Goal: Task Accomplishment & Management: Complete application form

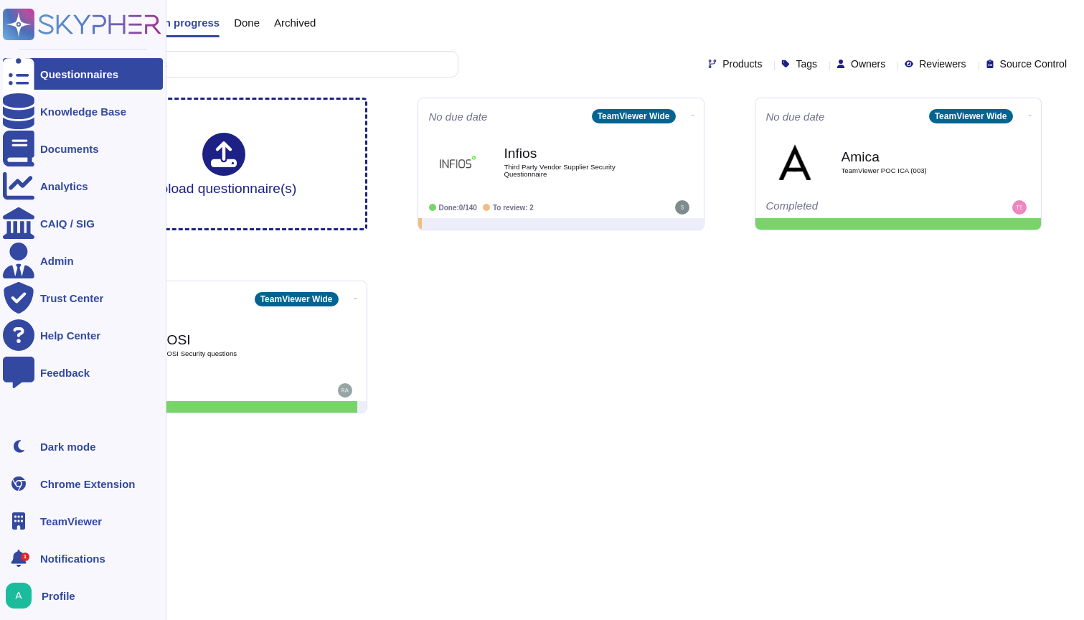
click at [67, 524] on span "TeamViewer" at bounding box center [71, 521] width 62 height 11
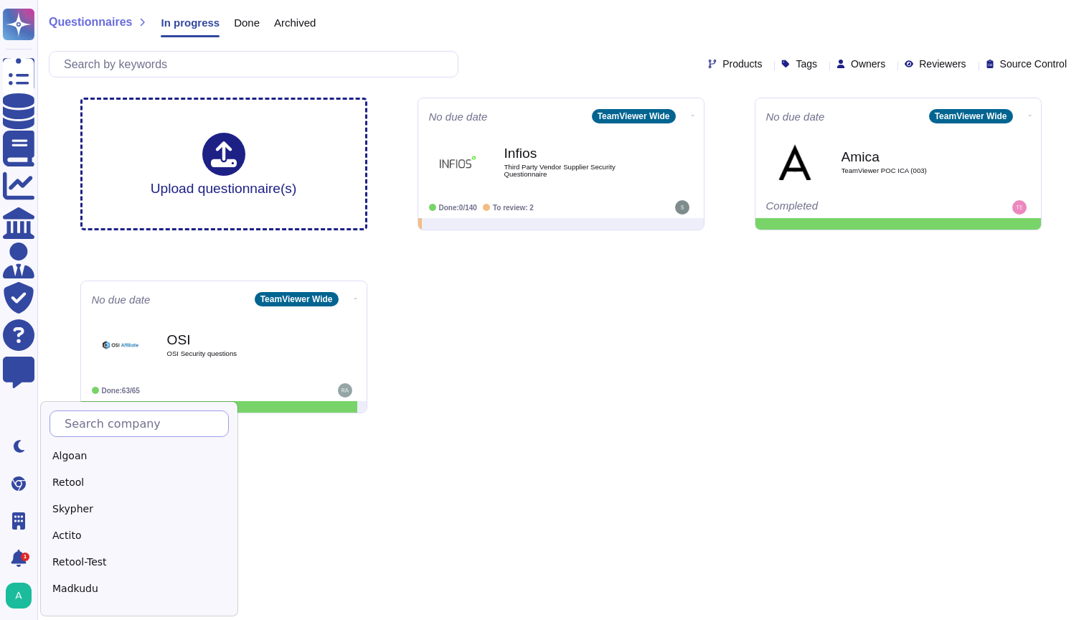
click at [126, 420] on input "text" at bounding box center [142, 423] width 171 height 25
click at [84, 575] on div "Edenred" at bounding box center [139, 585] width 179 height 21
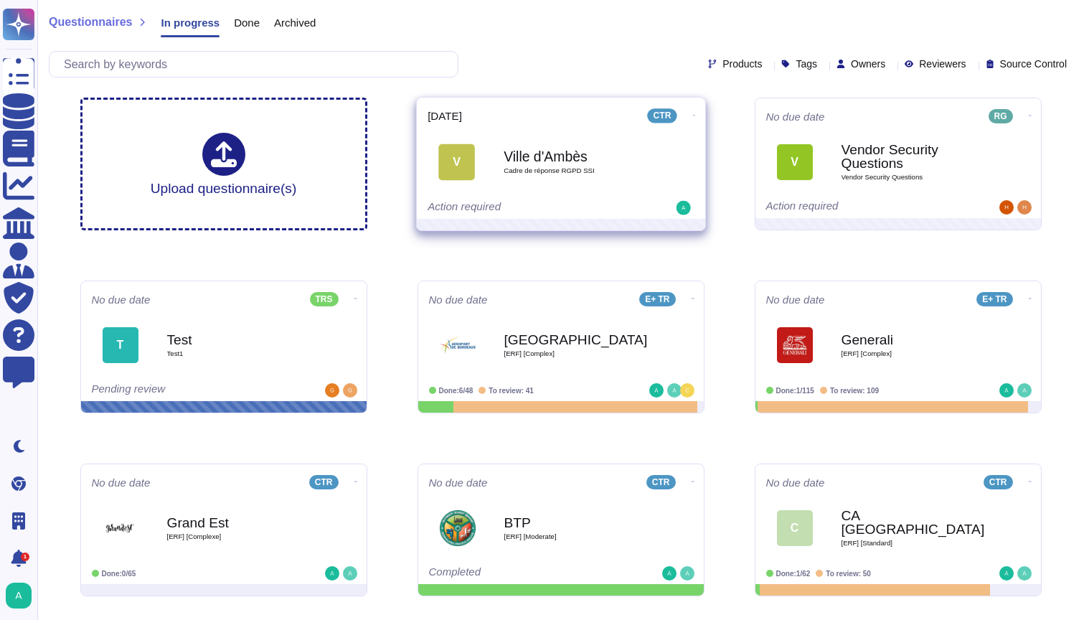
click at [579, 183] on div "Ville d'Ambès Cadre de réponse RGPD SSI" at bounding box center [576, 162] width 145 height 58
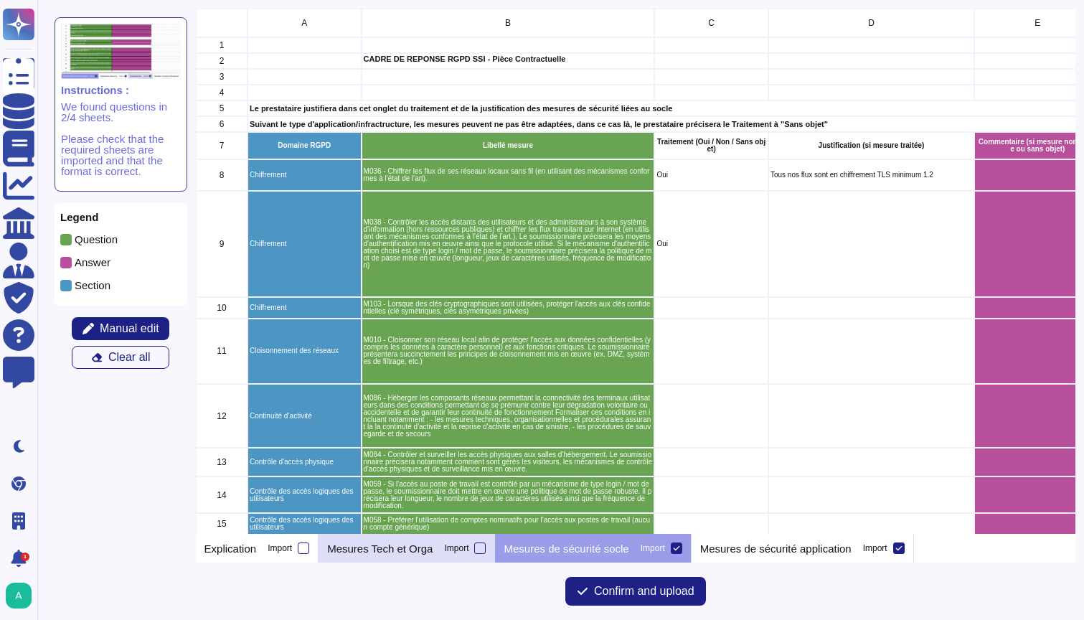
click at [410, 545] on p "Mesures Tech et Orga" at bounding box center [379, 548] width 105 height 11
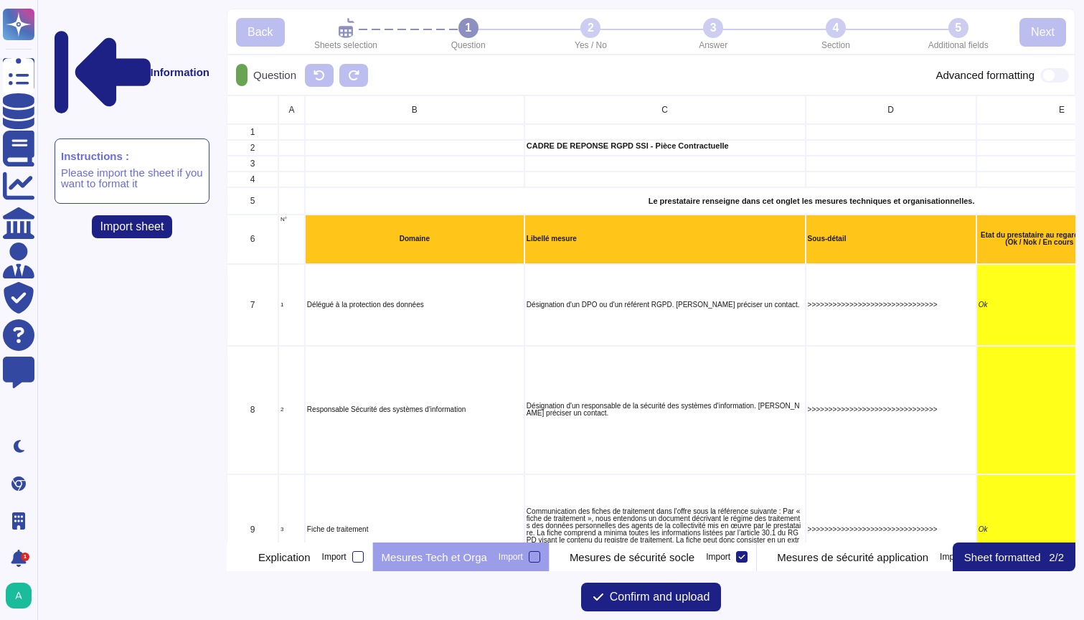
scroll to position [447, 849]
click at [646, 557] on p "Mesures de sécurité socle" at bounding box center [632, 557] width 125 height 11
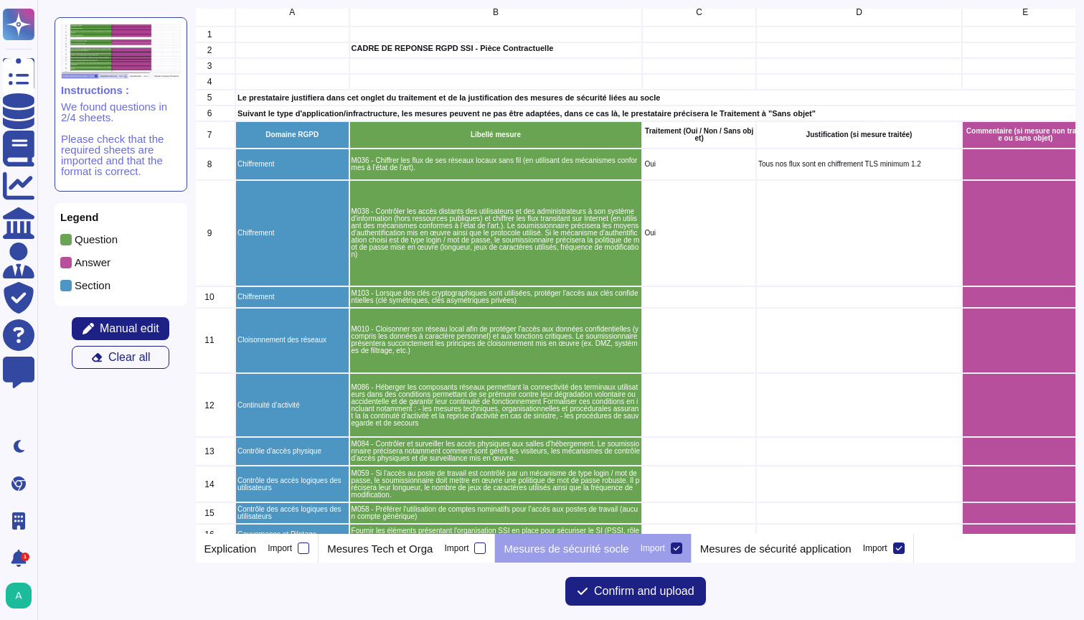
scroll to position [0, 0]
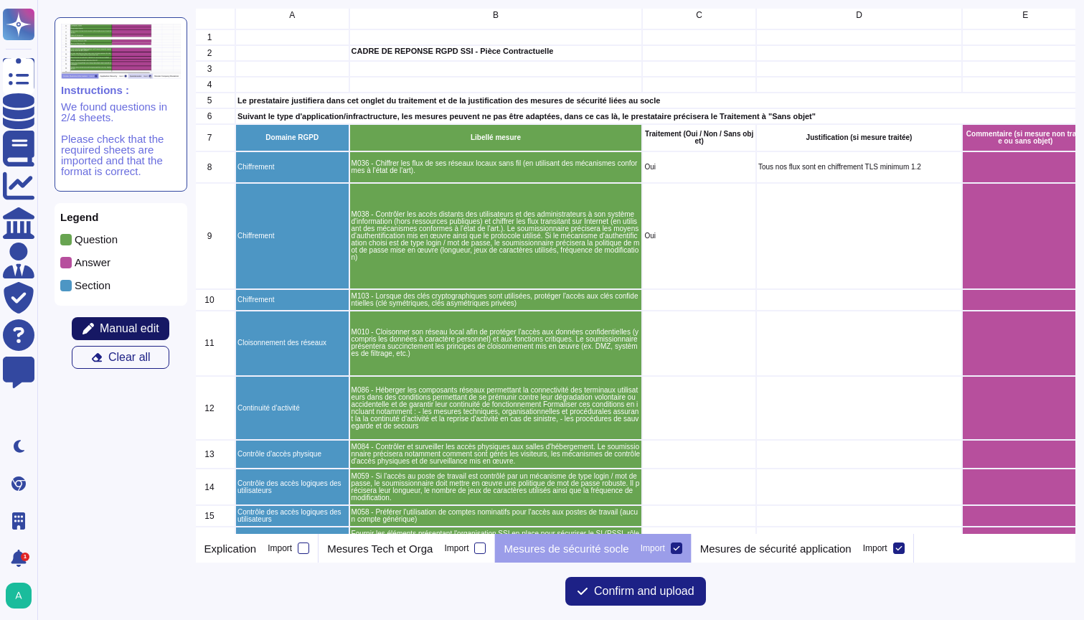
click at [128, 323] on span "Manual edit" at bounding box center [130, 328] width 60 height 11
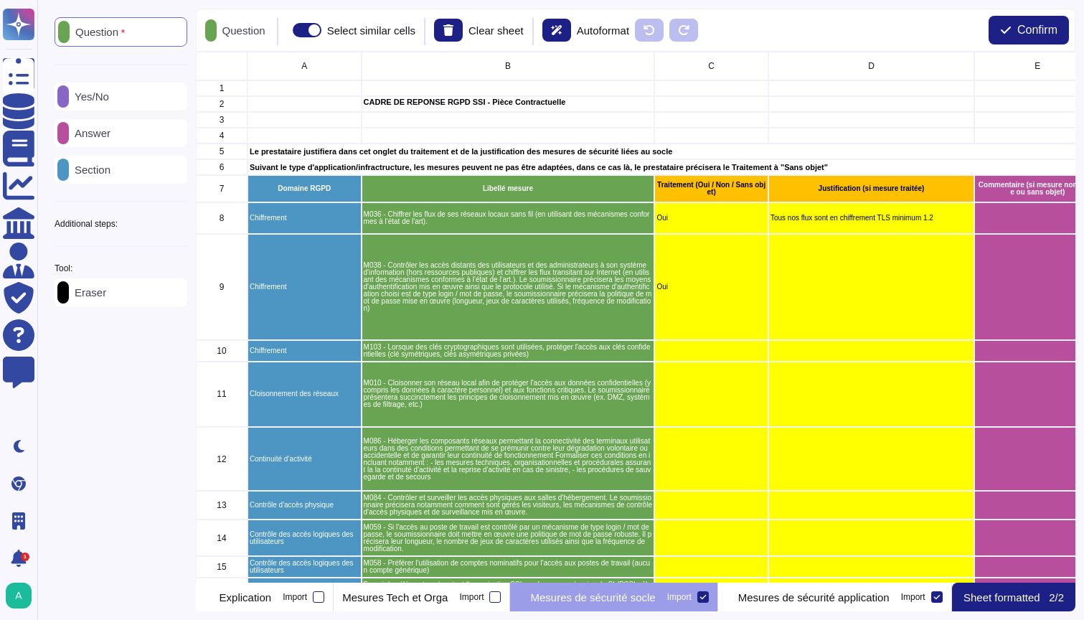
click at [173, 224] on div "Additional steps:" at bounding box center [121, 224] width 133 height 9
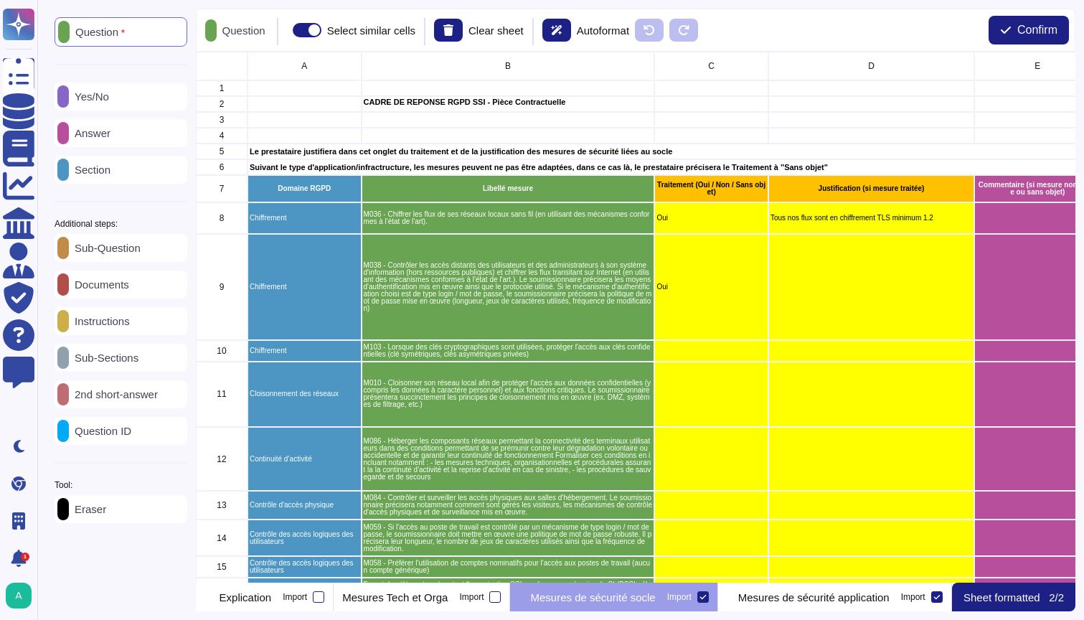
click at [187, 224] on icon at bounding box center [187, 224] width 0 height 0
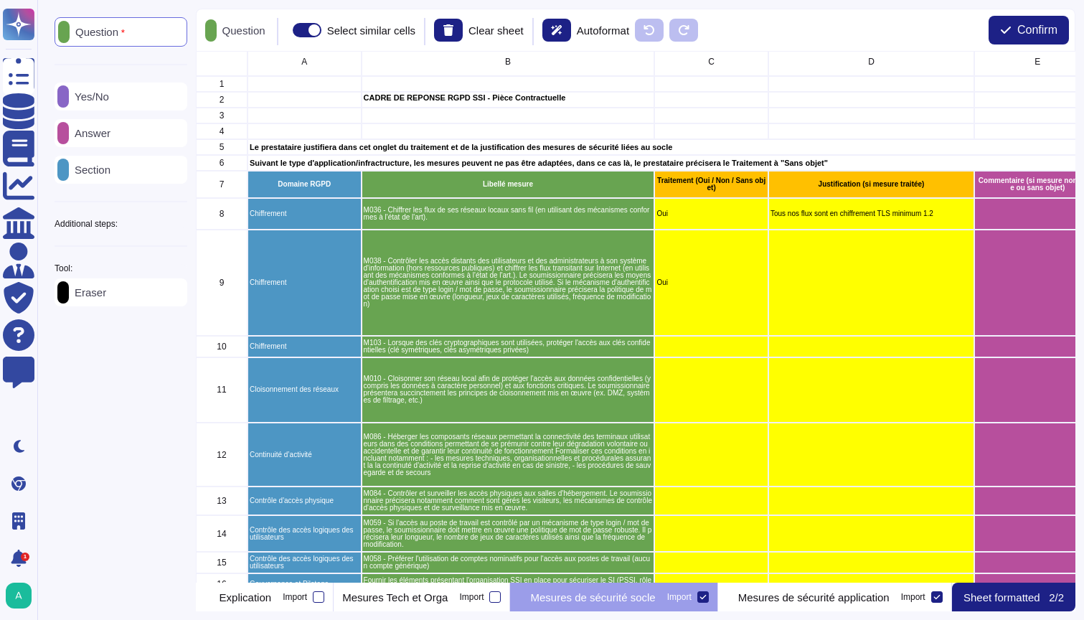
click at [97, 95] on p "Yes/No" at bounding box center [89, 96] width 40 height 11
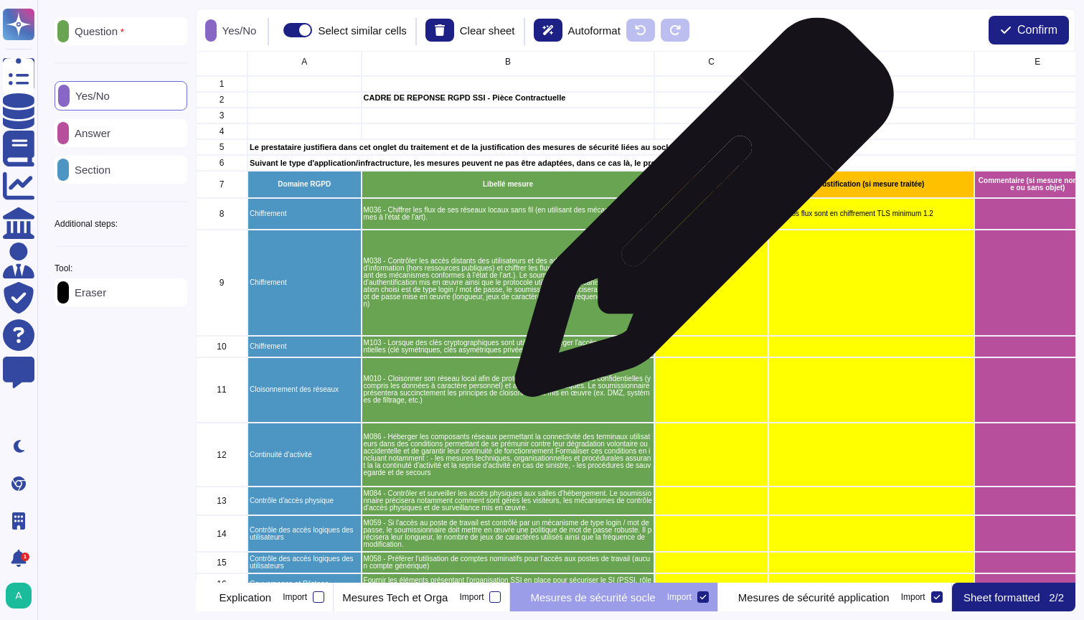
click at [699, 215] on p "Oui" at bounding box center [712, 213] width 110 height 7
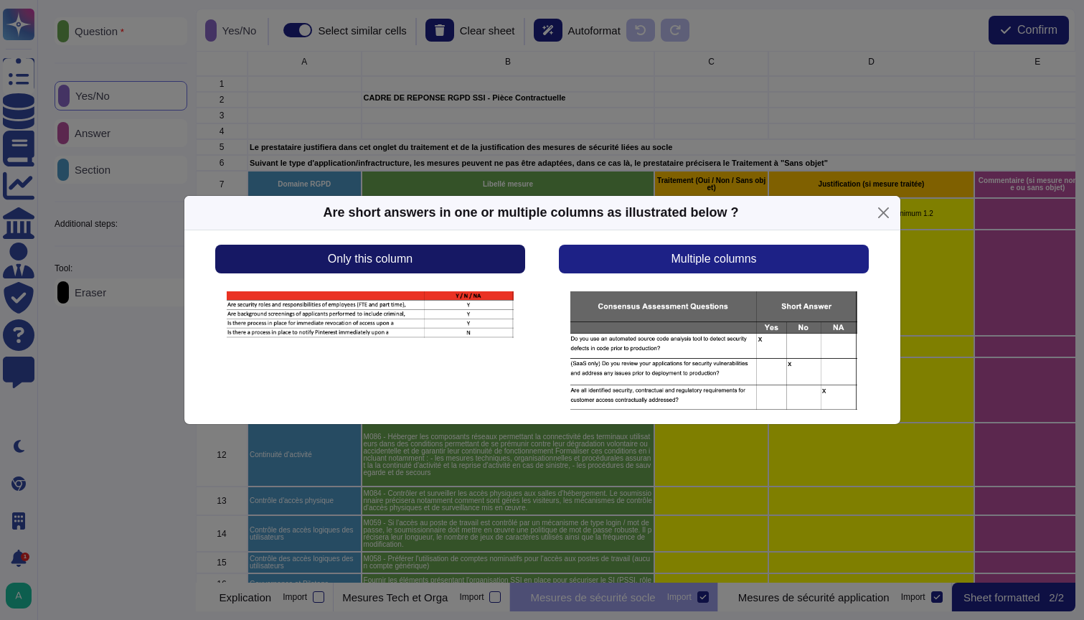
click at [405, 261] on span "Only this column" at bounding box center [370, 258] width 85 height 11
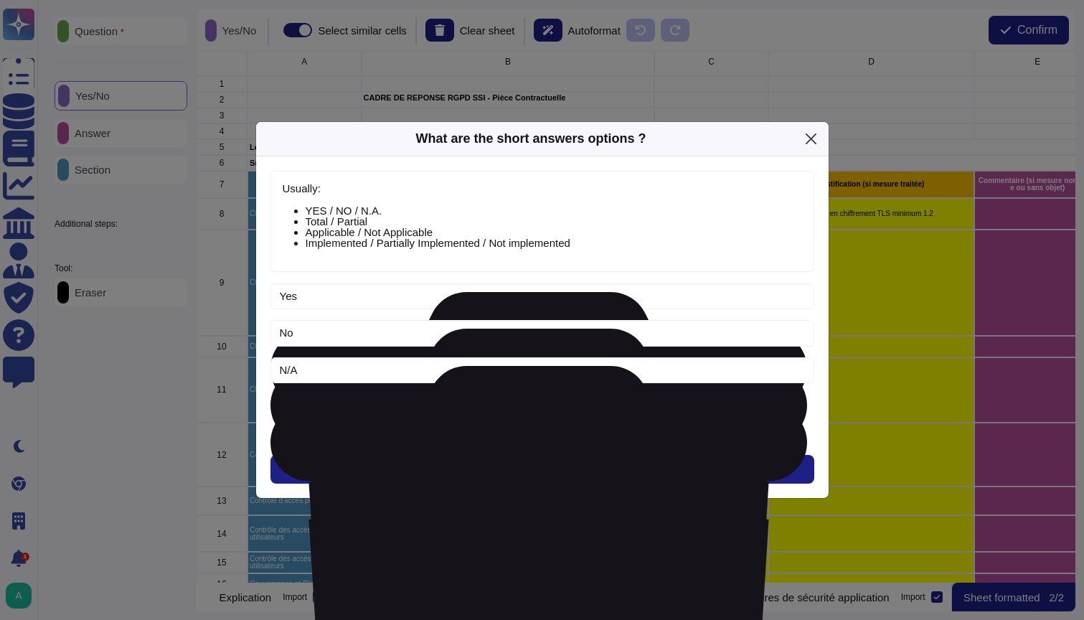
click at [815, 136] on button "Close" at bounding box center [811, 139] width 22 height 22
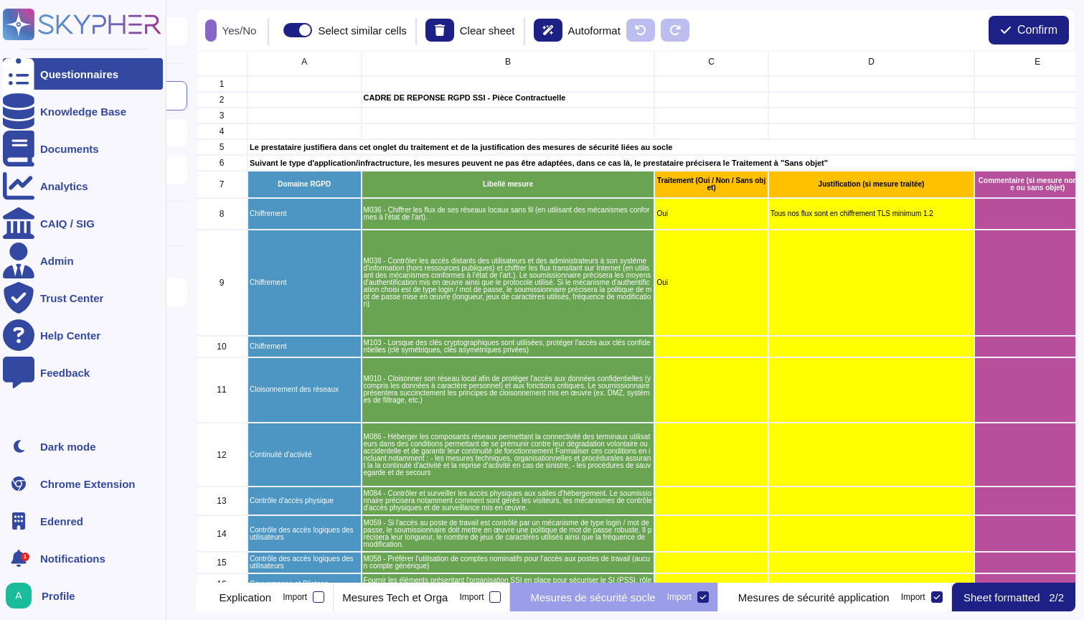
click at [27, 12] on rect at bounding box center [19, 25] width 32 height 32
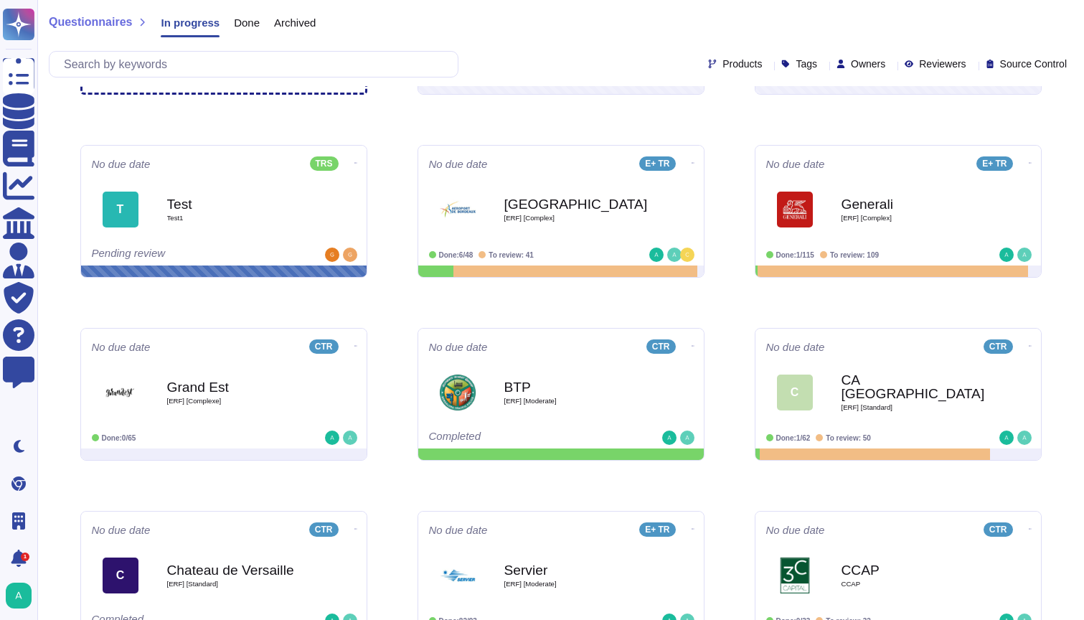
scroll to position [134, 0]
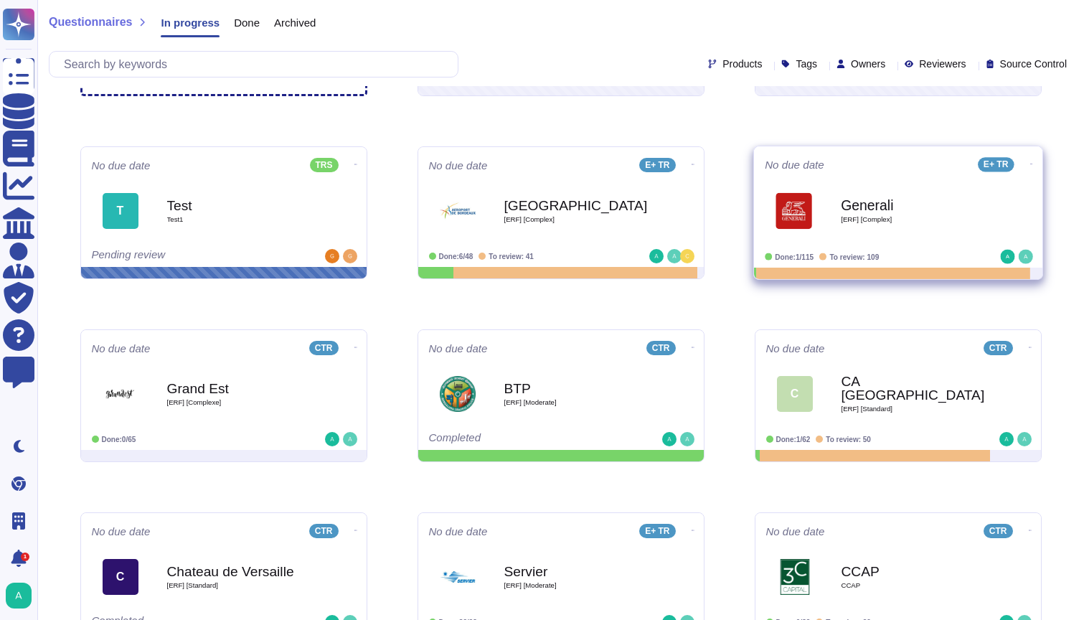
click at [896, 202] on b "Generali" at bounding box center [913, 205] width 145 height 14
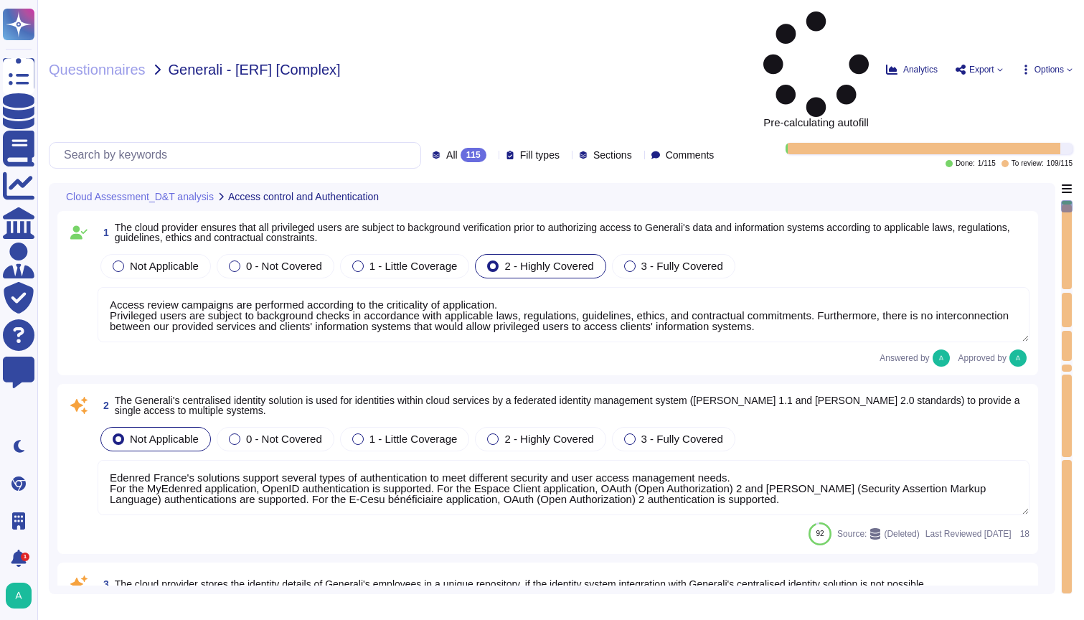
type textarea "Access review campaigns are performed according to the criticality of applicati…"
type textarea "Edenred France's solutions support several types of authentication to meet diff…"
type textarea "Information Systems Department (in particular: do not use generic, simplistic o…"
type textarea "The aim is to secure access to IT resources based on user needs and the "least …"
type textarea "Edenred France implements several measures to ensure data separation and securi…"
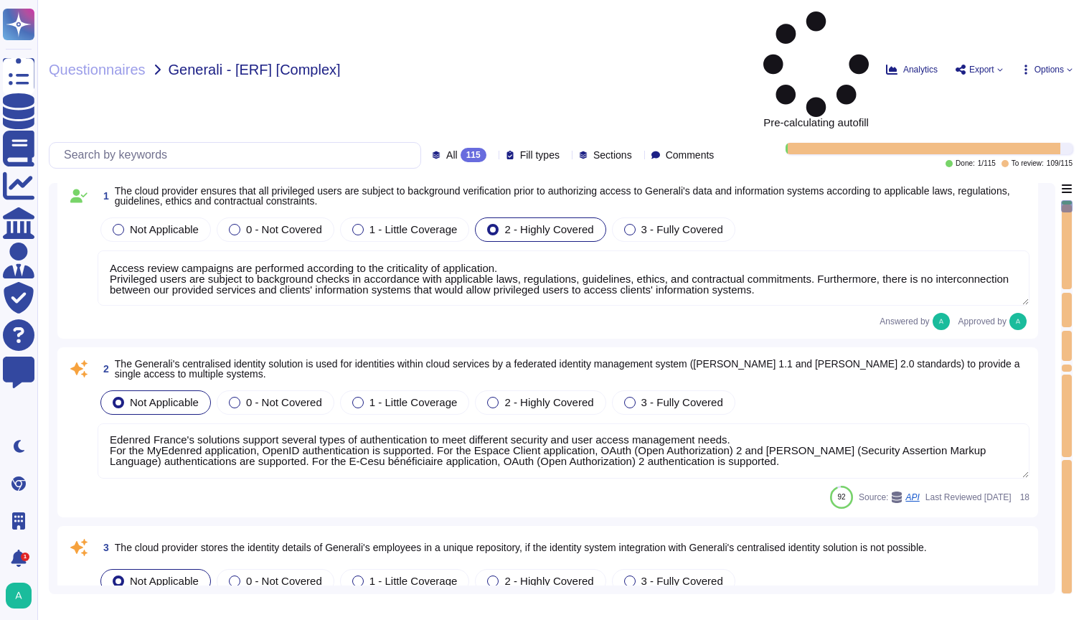
scroll to position [39, 0]
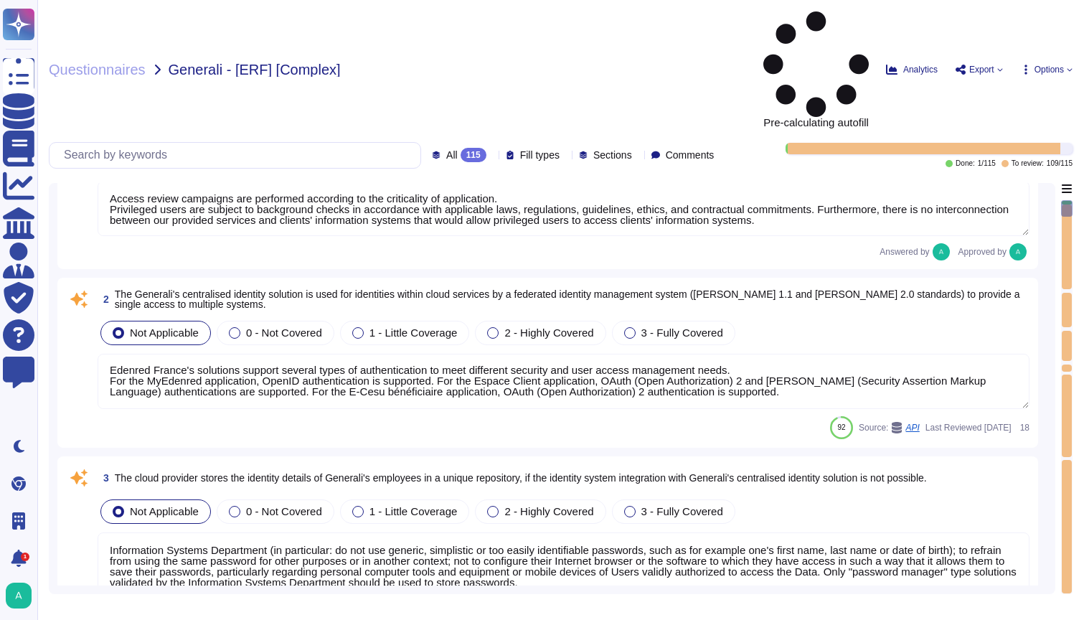
type textarea "Privileged Access Workstation are hardened workstations with a limited and filt…"
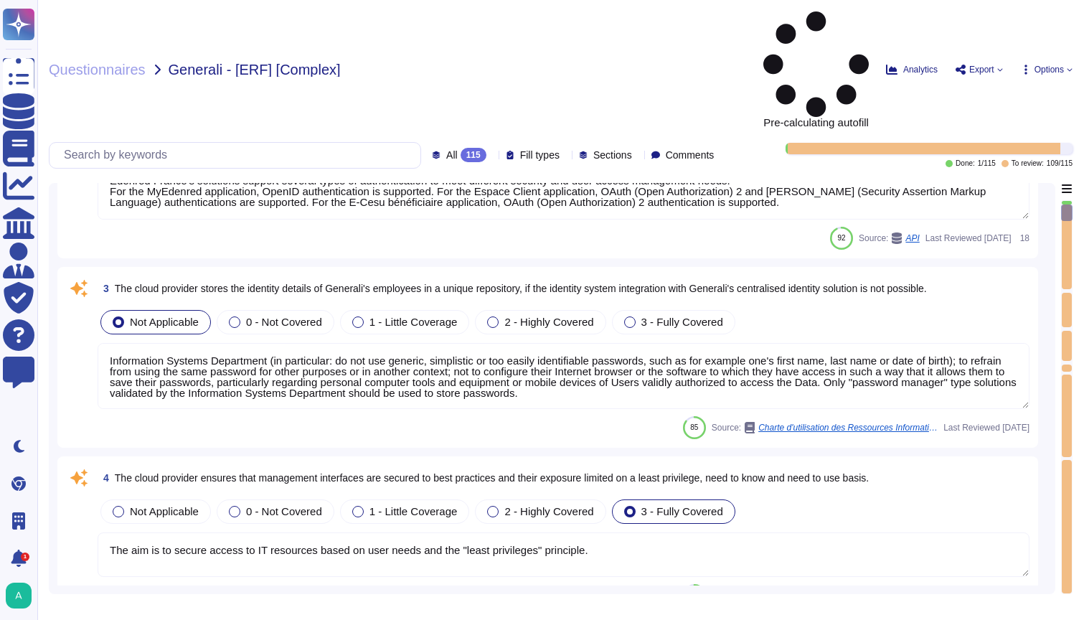
type textarea "Edenred France utilizes centralized authentication and authorization solutions …"
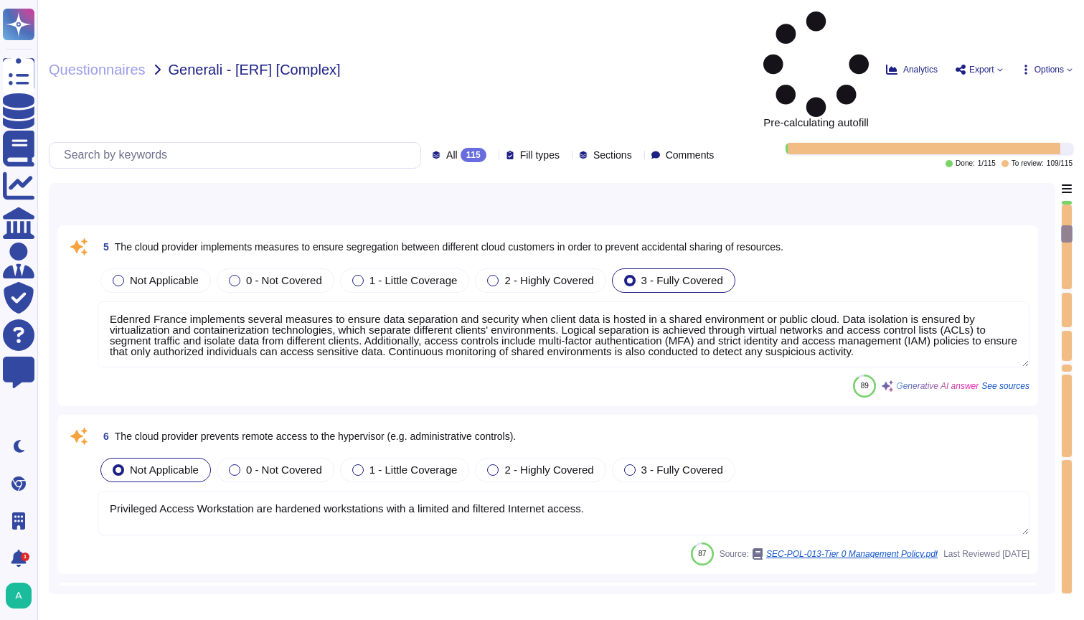
type textarea "Whatever the scheme implemented, it must follow the rules defined in the authen…"
type textarea "Edenred France's solutions support several types of authentication to meet diff…"
type textarea "Edenred France has implemented several security measures to mitigate unauthoriz…"
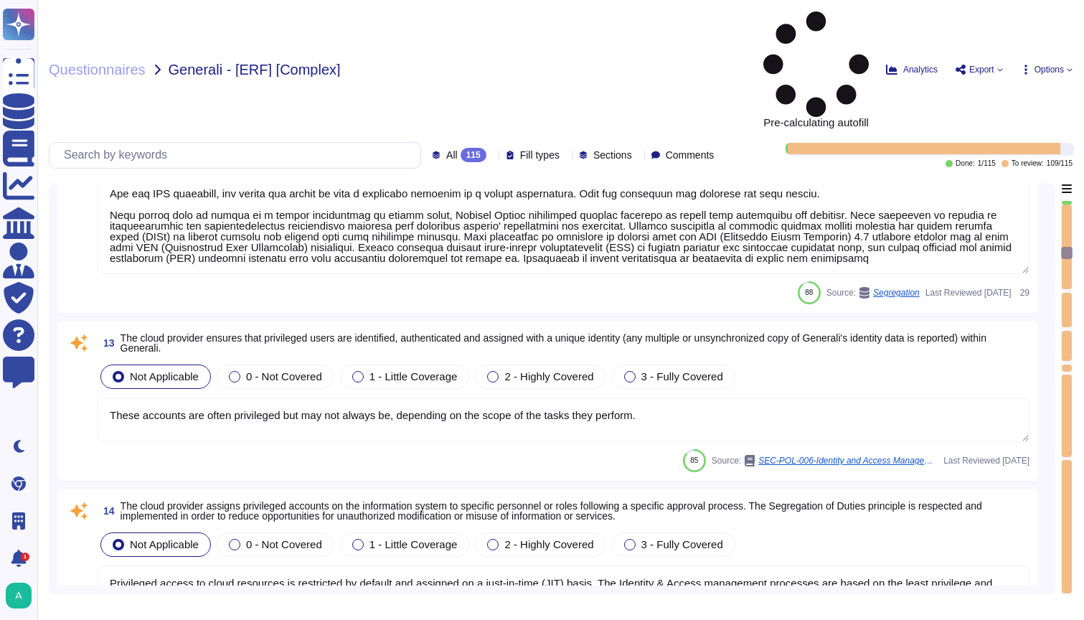
type textarea "Edenred France provides dedicated instances or a shared environment depending o…"
type textarea "These accounts are often privileged but may not always be, depending on the sco…"
type textarea "Privileged access to cloud resources is restricted by default and assigned on a…"
type textarea "Authentication secret data exchanged can take the form of a password, biometric…"
type textarea "Access rights for privileged users are assigned based on documented business ne…"
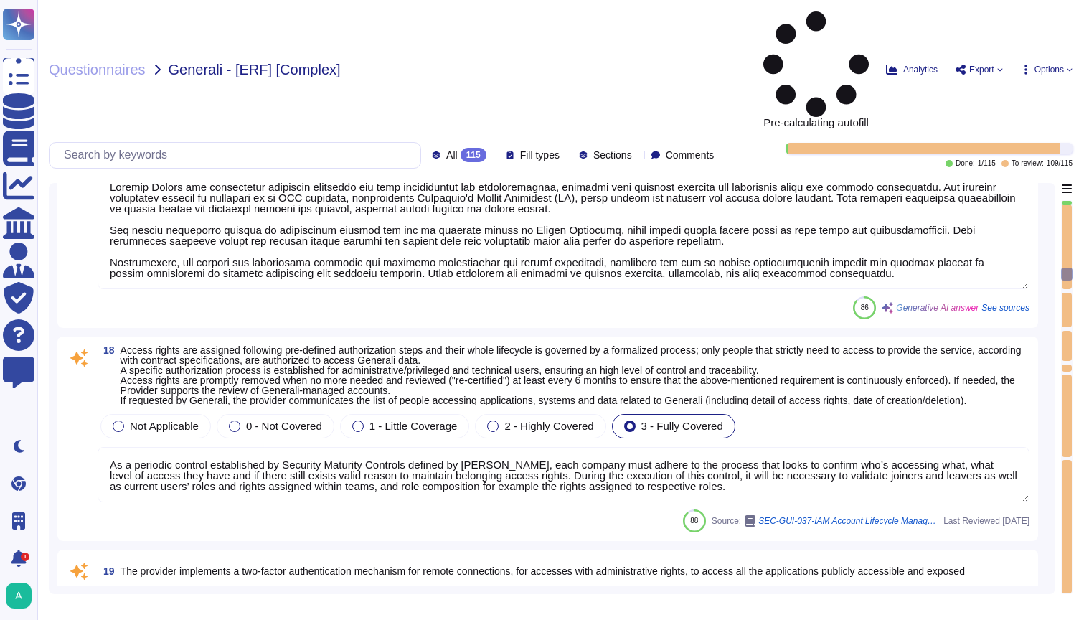
type textarea "The aim is to secure access to IT resources based on user needs and the "least …"
type textarea "Divided into forest and domains, Active Directory consists of 5 roles: Active D…"
type textarea "Regarding the implementation of token to handle sessions see: SEC-GUI-040-Secur…"
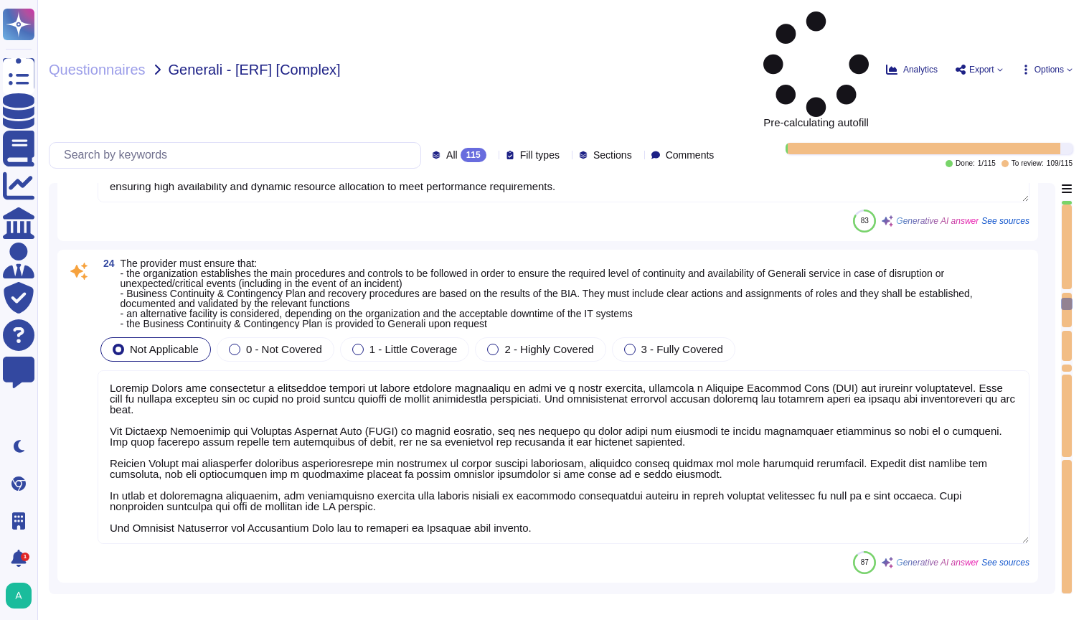
type textarea "Edenred France has implemented processes, procedures, and technical measures to…"
type textarea "Edenred France has established a formalized process to ensure business continui…"
type textarea "Yes, the Business Continuity Plan is tested at least once a year according to o…"
type textarea "In an increasingly complex environment, we must collectively commit to the high…"
type textarea "Edenred France ensures that data erasure and destruction are performed in compl…"
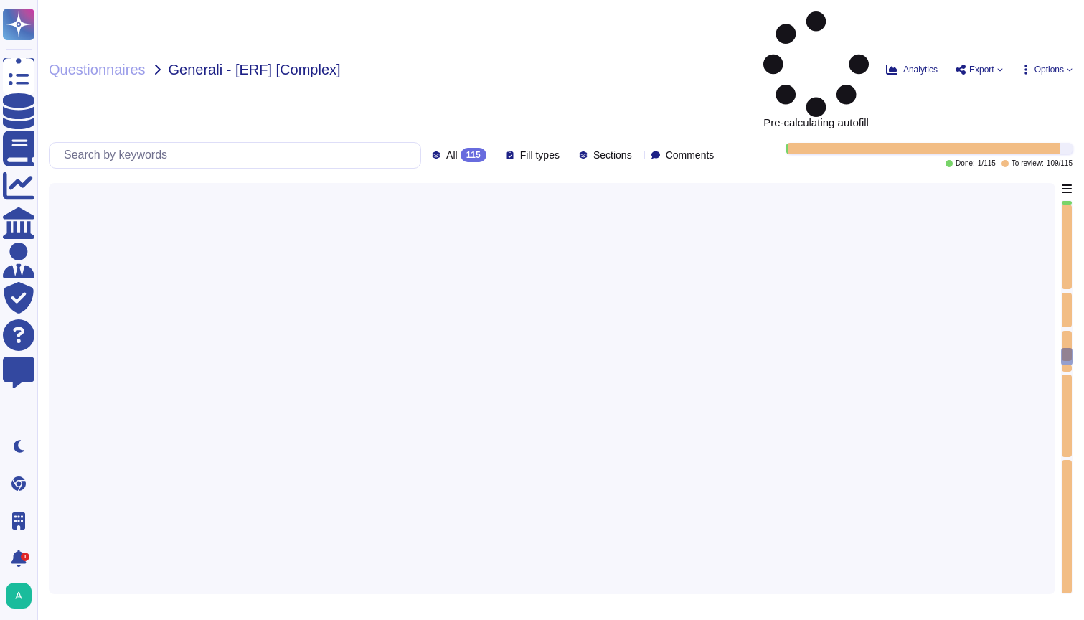
type textarea "Key Vault MUST implement both encryption and a key rotation strategy."
type textarea "Encryption at rest is implemented at [GEOGRAPHIC_DATA] using AES-256 in GCM mod…"
type textarea "Important: If used key encryption keys, access must be restricted to a few cust…"
type textarea "This policy MUST be translated into back-up strategies by the Infrastructure"
type textarea "Actions performed with privileged user accounts on IT infrastructures MUST be l…"
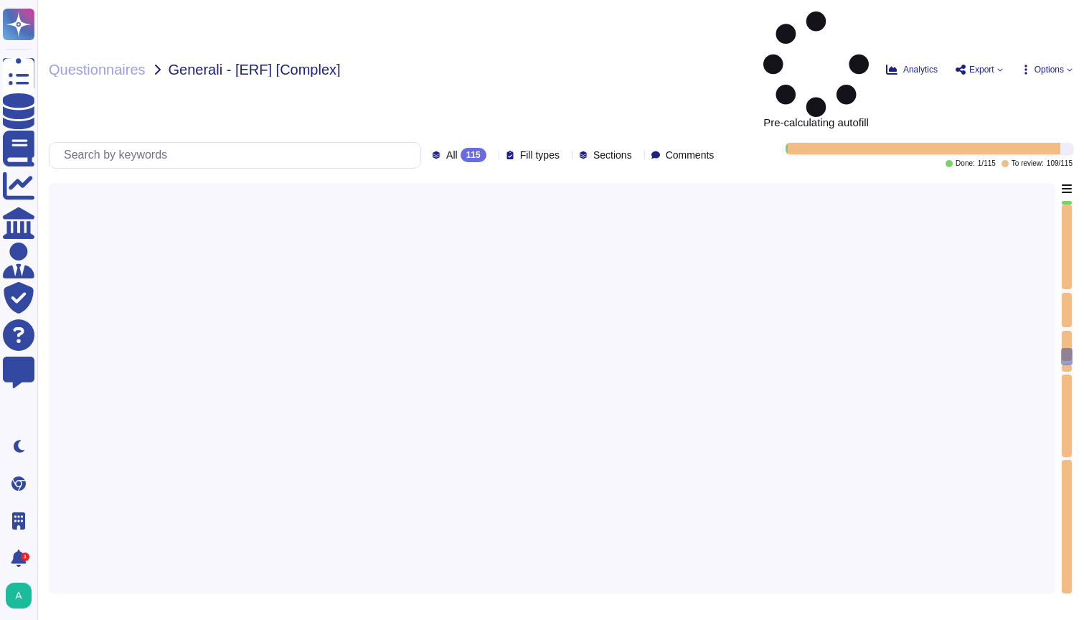
type textarea "Data protection considers the 5 principles of personal data protection: Princip…"
type textarea "Edenred France has implemented comprehensive policies and procedures for the cl…"
type textarea "Edenred France complies with the obligations incumbent upon it under the regula…"
type textarea "Concerning them, as well as a right to limit processing and to object, for legi…"
type textarea "You will be informed if new tools were to be activated or new data to be protec…"
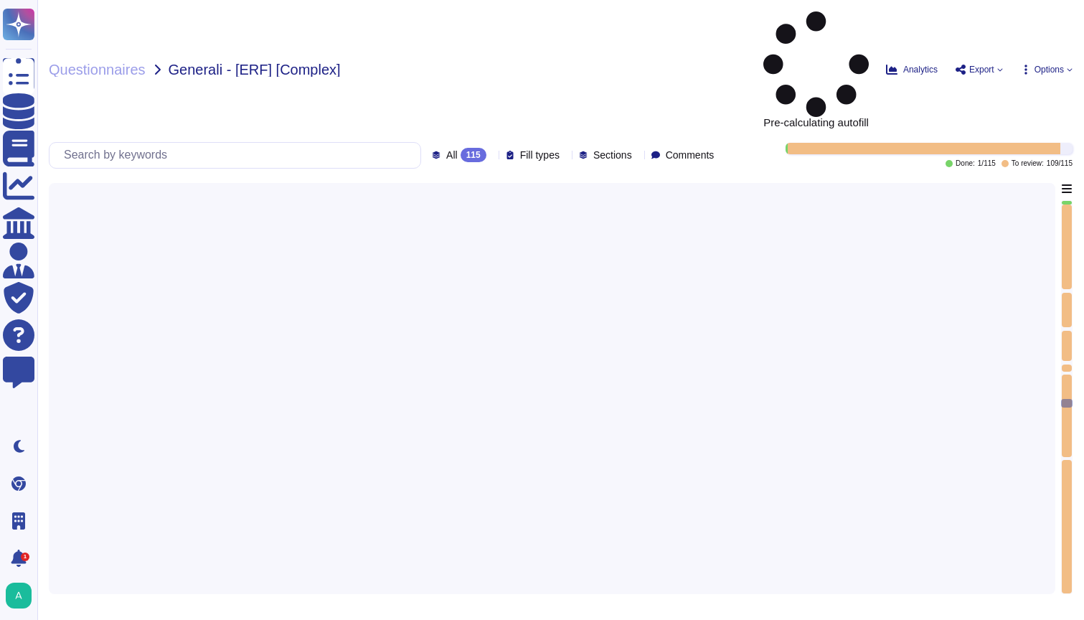
type textarea "Edenred France has put in place a procedure in the event that it receives a req…"
type textarea "Legal also ensures that contracts include necessary information security practi…"
type textarea "The cloud provider that processes personal data on behalf of Generali must sign…"
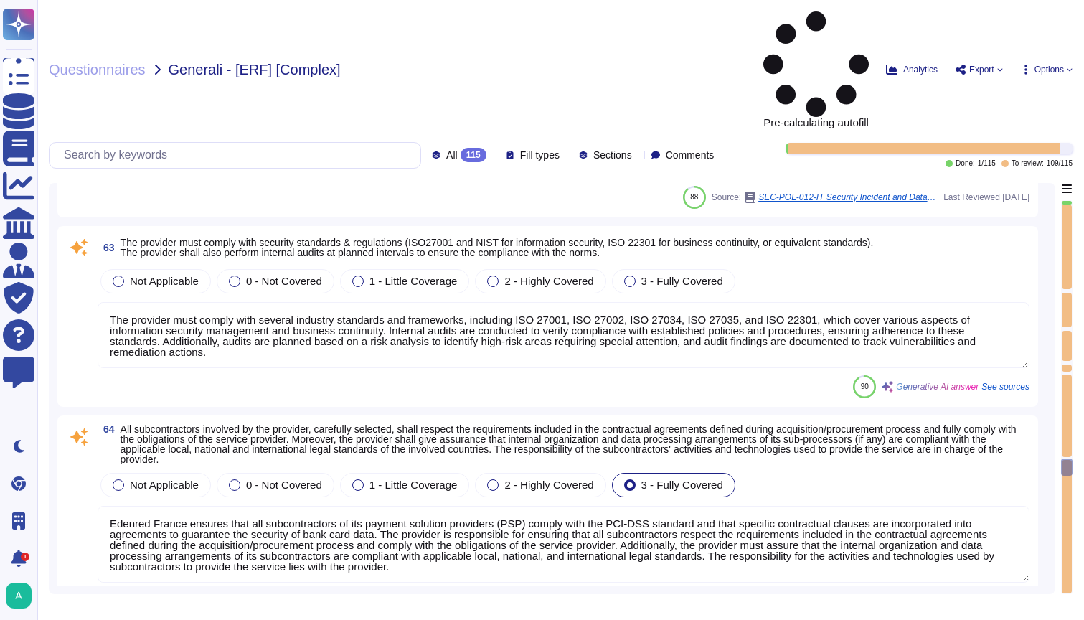
type textarea "The registered office of the provider is located in [GEOGRAPHIC_DATA]. The data…"
type textarea "Data Processor: processes data on behalf of the Data Controller. In principle, …"
type textarea "The provider must comply with several industry standards and frameworks, includ…"
type textarea "Edenred France ensures that all subcontractors of its payment solution provider…"
type textarea "Confidentiality of data shared and accessed by the vendor MUST be covered by sp…"
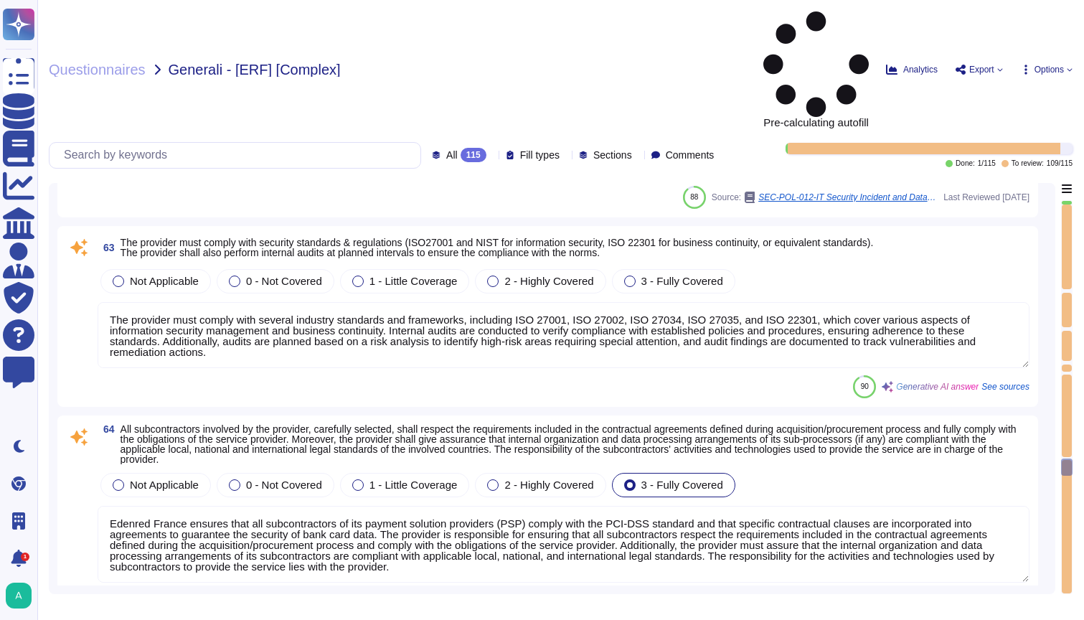
type textarea "Some of those requirements can be met through joined procedures or actions at G…"
type textarea "An IT crisis management plan (ITCMP) outlines how to respond to a crisis."
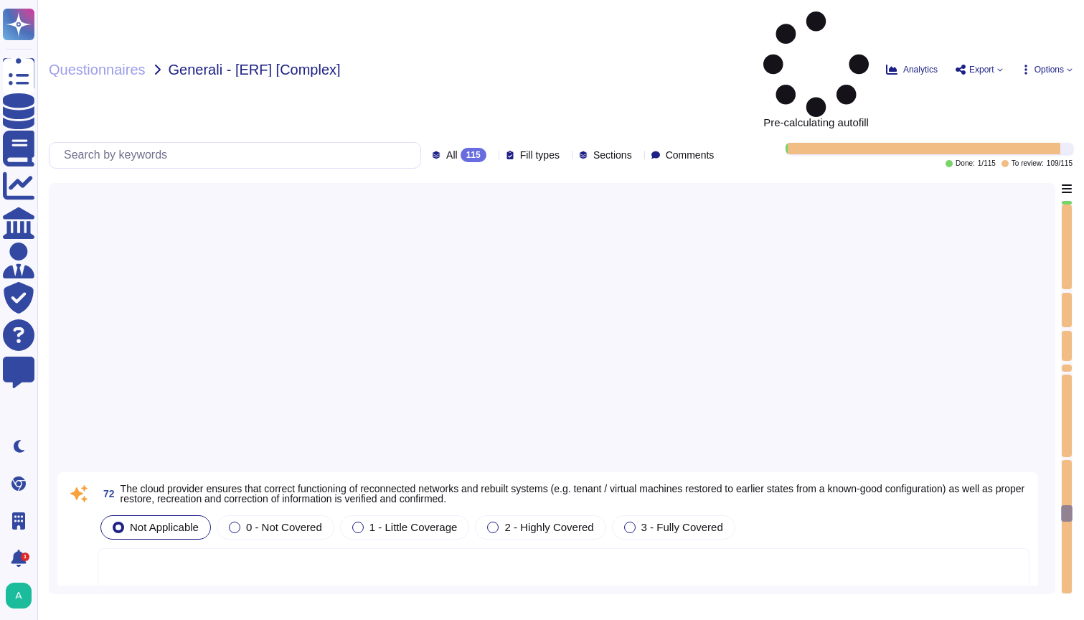
type textarea "See the solution architecture diagram."
type textarea "The provider ensures that physical or virtual environments, network connections…"
type textarea "Edenred cybersecurity team develops hardening guidelines that are applied throu…"
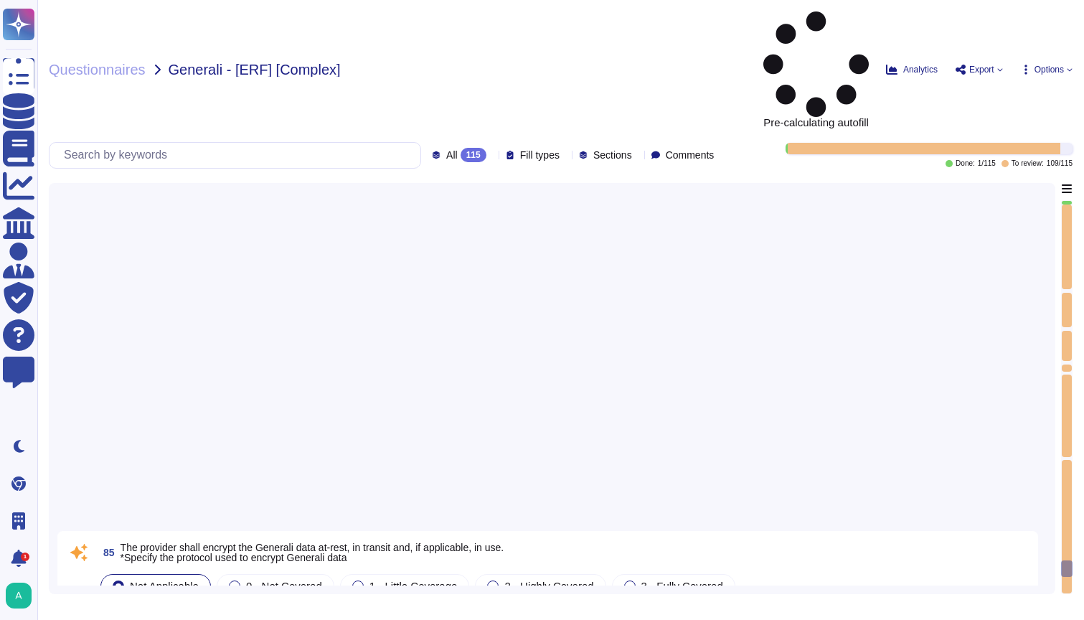
type textarea "Access to systems with shared network infrastructure is restricted to authorize…"
type textarea "If part of clustering becomes unavailable, the remaining ones will permit to ke…"
type textarea "Edenred employs a Web Application Firewall (WAF) to enhance the security of its…"
type textarea "The production environment is physically or virtually isolated from other envir…"
type textarea "The provider ensures that unused firewall rules are cleaned up every 6 months a…"
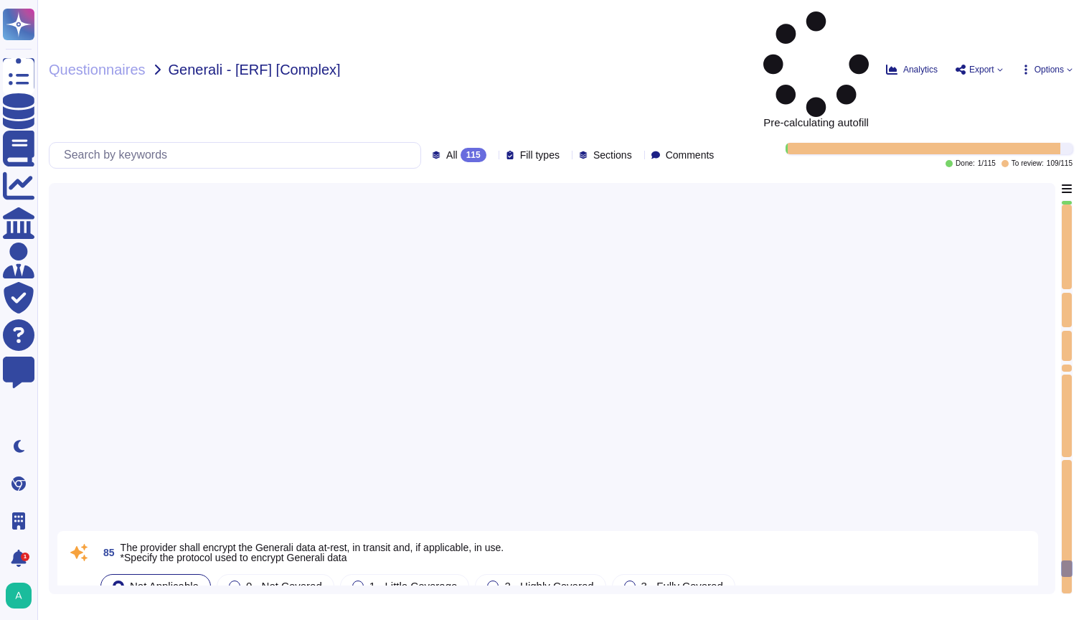
type textarea "Monitoring can be performed by the CyberSOC"
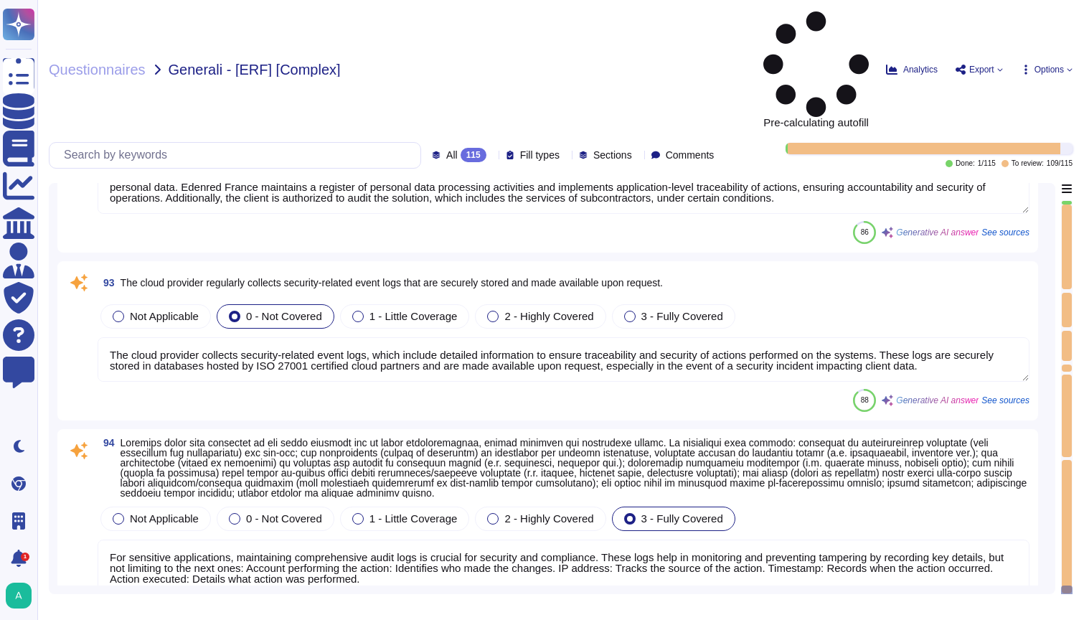
type textarea "The relationship between the Data Controller and the Data Processor is governed…"
type textarea "The cloud provider collects security-related event logs, which include detailed…"
type textarea "For sensitive applications, maintaining comprehensive audit logs is crucial for…"
type textarea "Any request for a log extraction must be performed with a CERT Service Request …"
type textarea "A centralized Security Information and Event Management (SIEM) system is implem…"
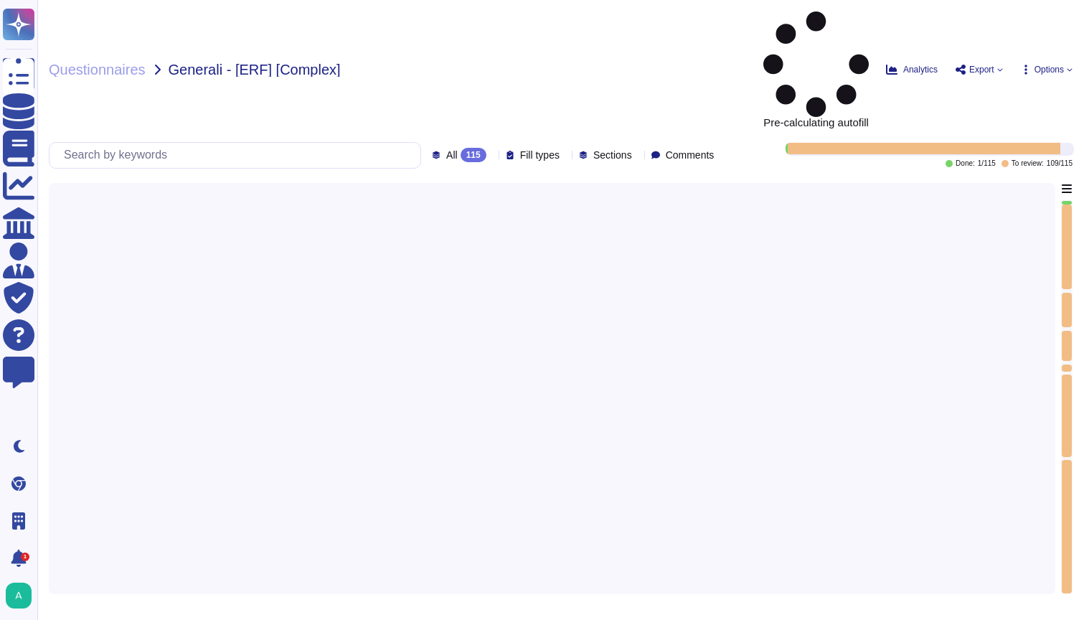
type textarea "A change management process is in place within [GEOGRAPHIC_DATA] [GEOGRAPHIC_DA…"
type textarea "Implementing these logs ensures that any unexpected changes can be quickly iden…"
type textarea "Edenred France implements several technical and organizational measures to prot…"
type textarea "Edenred France authorizes the client to audit the solution with its services or…"
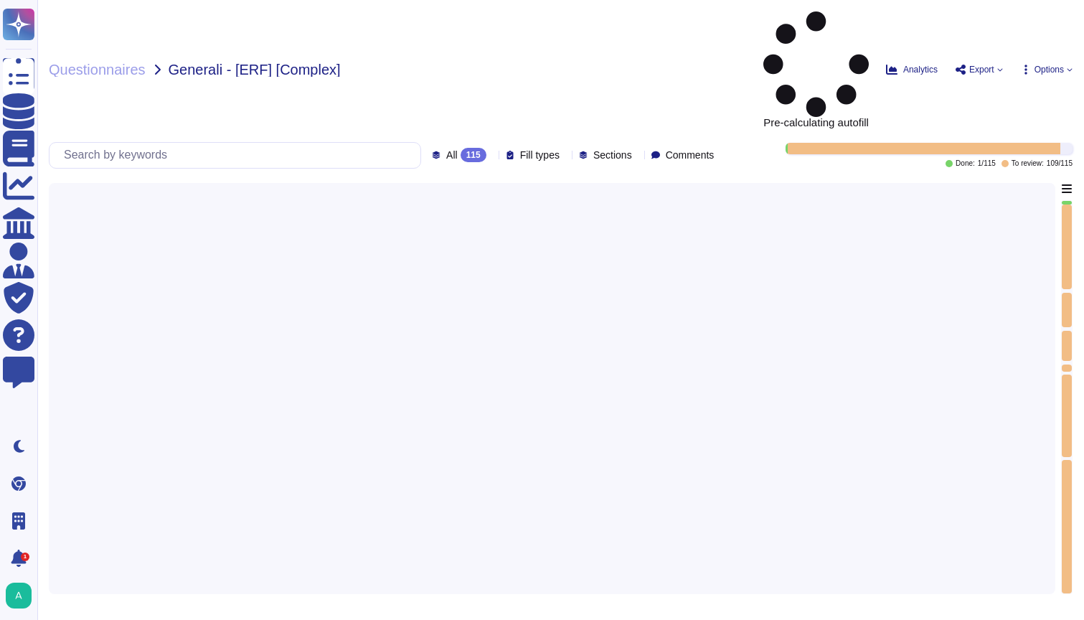
type textarea "Edenred France has implemented a comprehensive security awareness program that …"
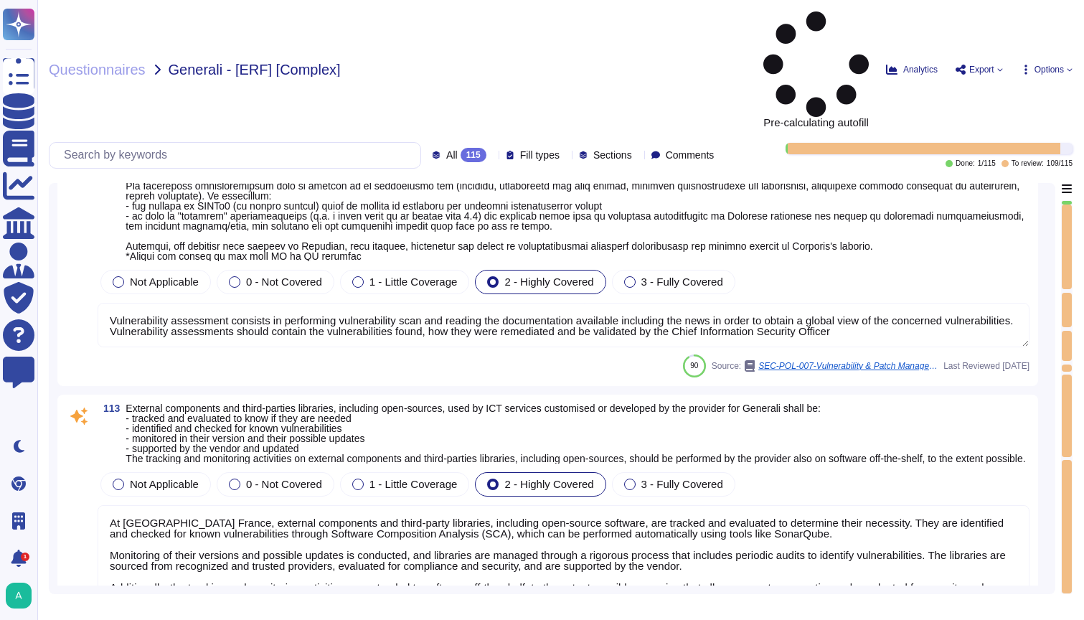
type textarea "Vulnerability assessment consists in performing vulnerability scan and reading …"
type textarea "At [GEOGRAPHIC_DATA] France, external components and third-party libraries, inc…"
type textarea "Applications used as part of the service provided to Generali shall undergo sec…"
type textarea "Access to data is limited to a limited number of internal users."
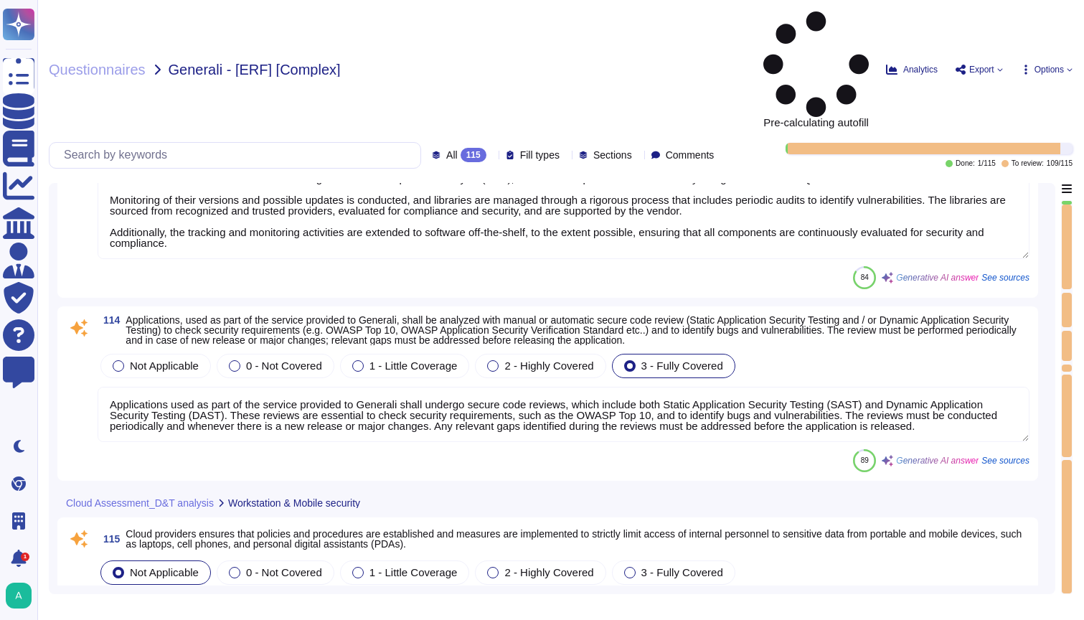
scroll to position [21454, 0]
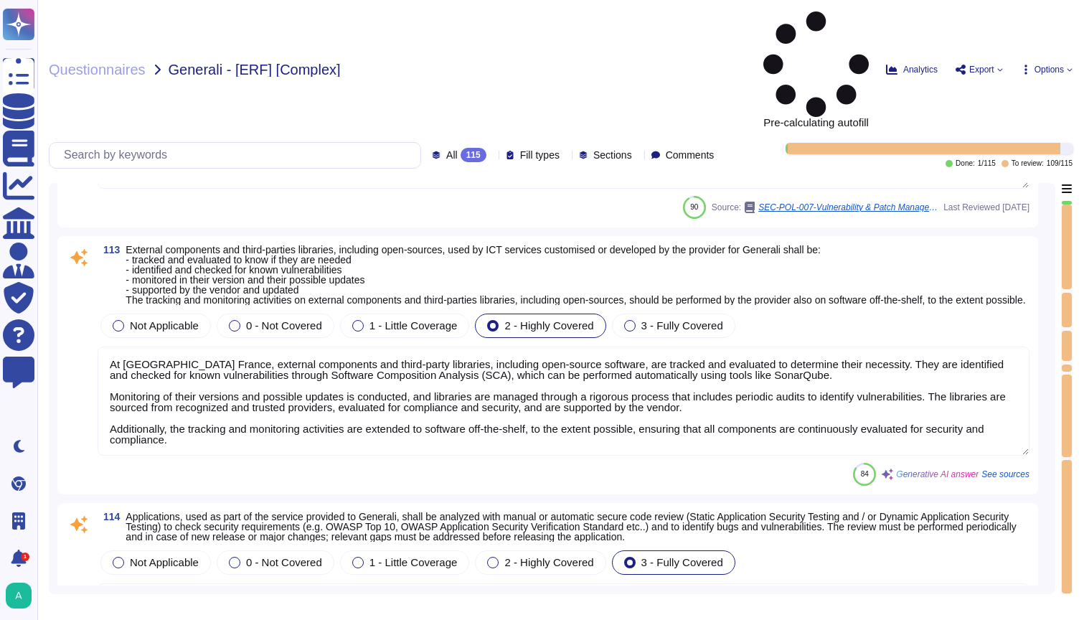
type textarea "Infrastructure Team MUST enforce the installation of security updates as per th…"
type textarea "Edenred France authorizes the client to audit the solution with its services or…"
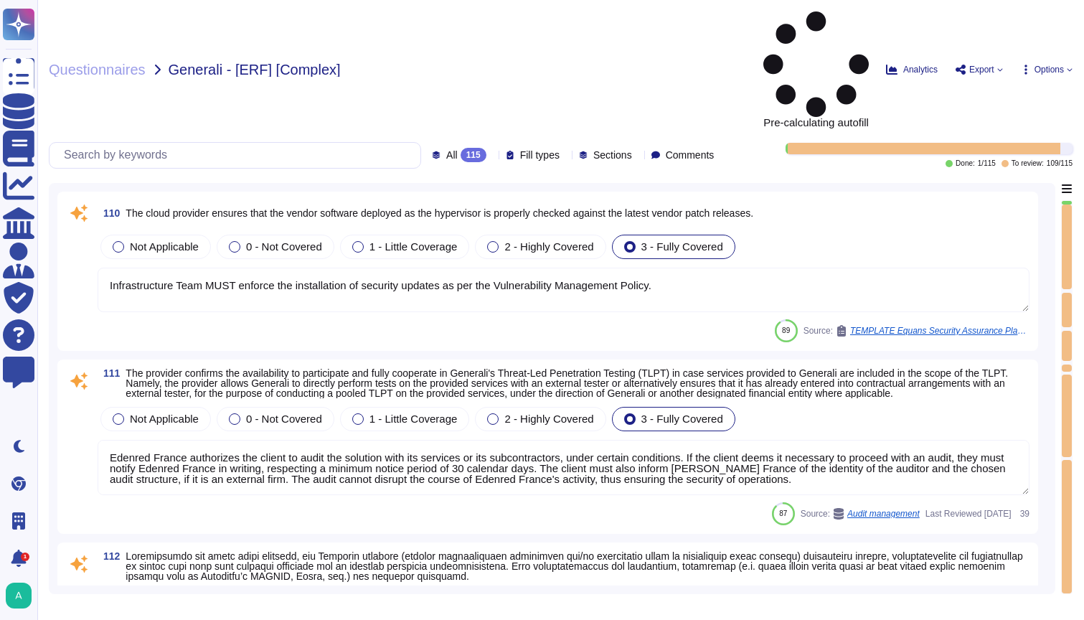
type textarea "Edenred SOC also ensure continuous threat intelligence activities."
type textarea "Infrastructure Team MUST enforce the installation of security updates as per th…"
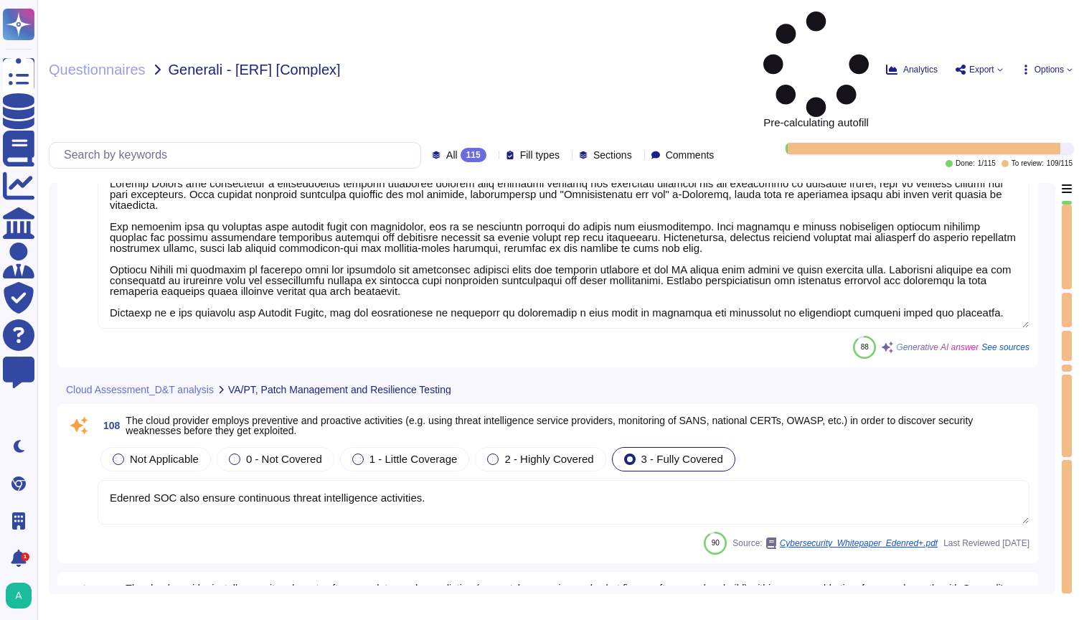
type textarea "Edenred France has implemented a comprehensive security awareness program that …"
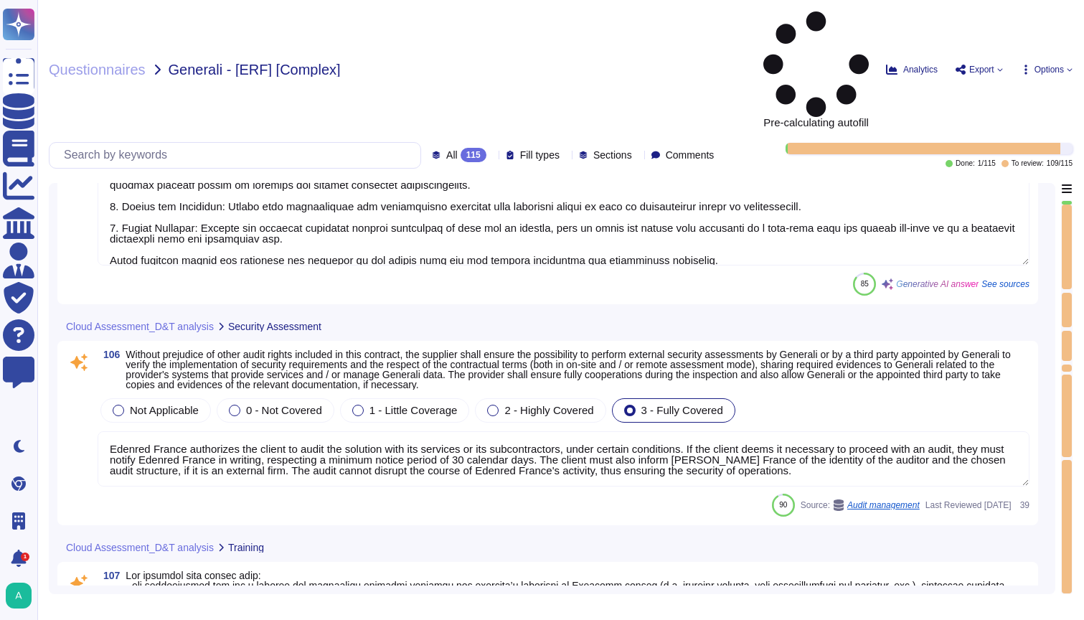
type textarea "Implementing these logs ensures that any unexpected changes can be quickly iden…"
type textarea "Edenred France implements several technical and organizational measures to prot…"
type textarea "Edenred France authorizes the client to audit the solution with its services or…"
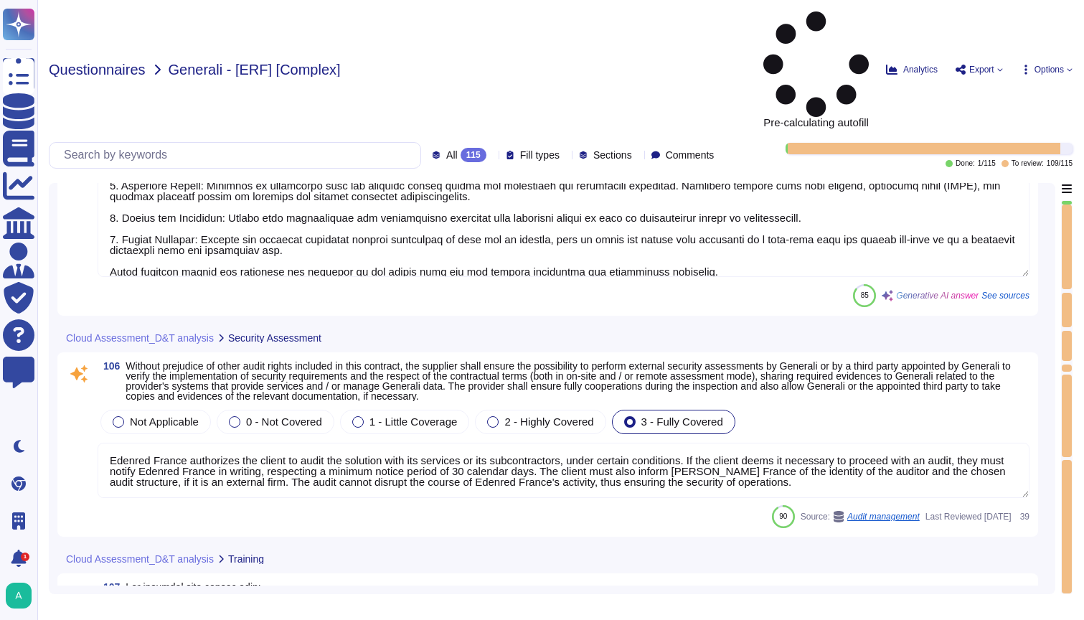
click at [96, 62] on span "Questionnaires" at bounding box center [97, 69] width 97 height 14
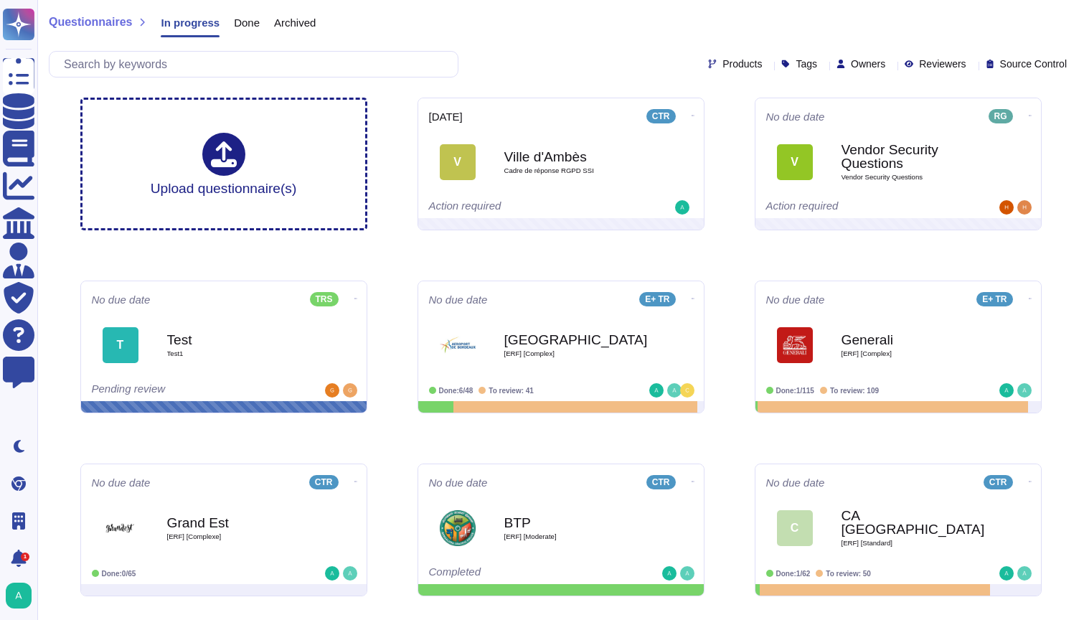
click at [250, 20] on span "Done" at bounding box center [247, 22] width 26 height 11
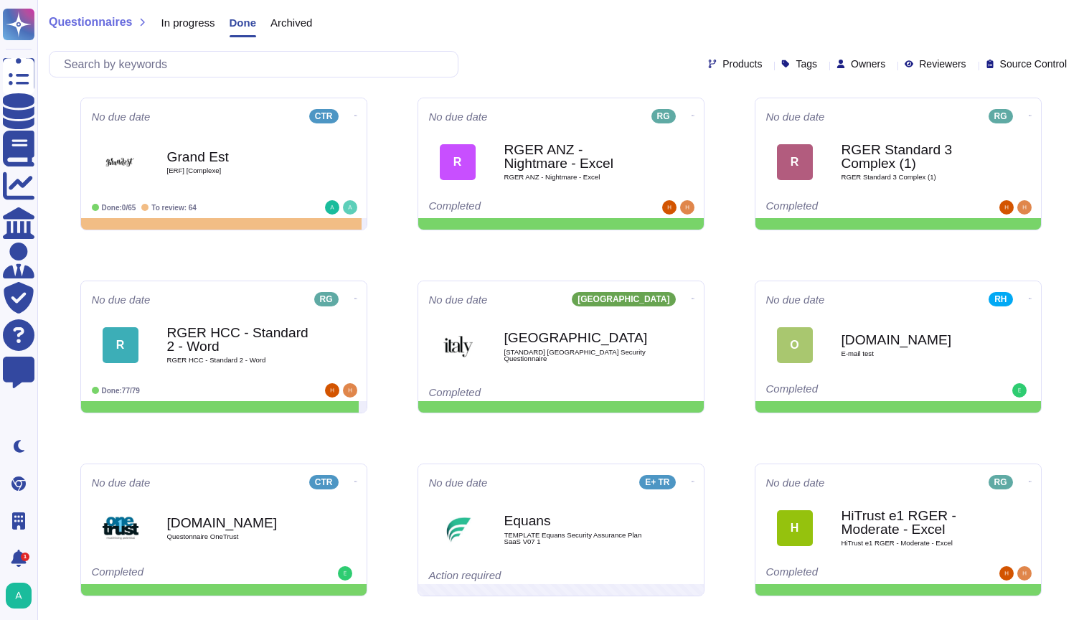
click at [305, 25] on span "Archived" at bounding box center [292, 22] width 42 height 11
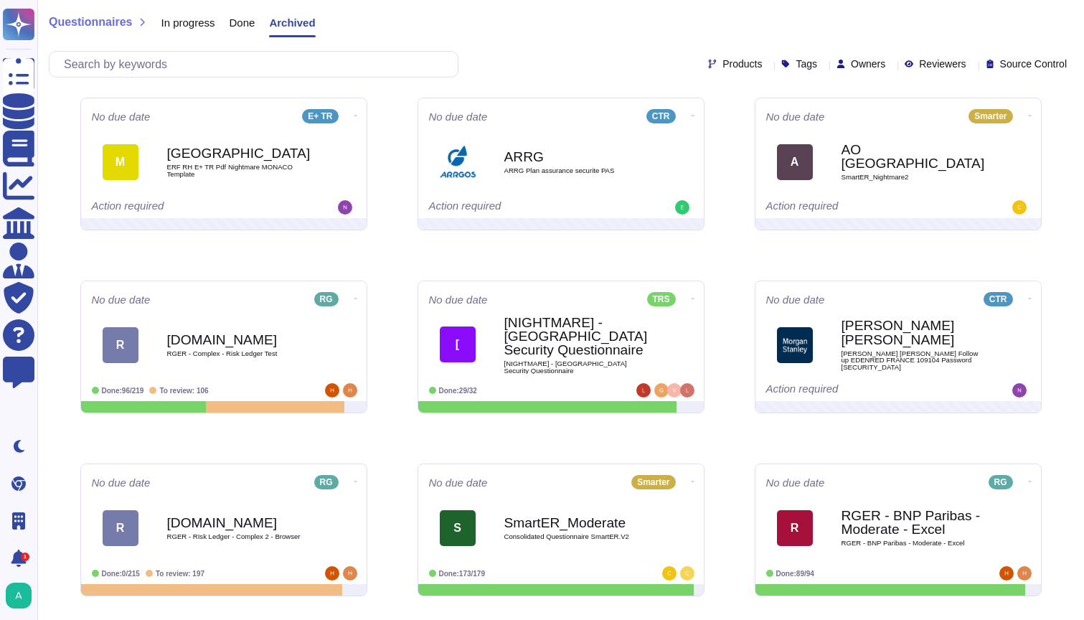
click at [197, 19] on span "In progress" at bounding box center [188, 22] width 54 height 11
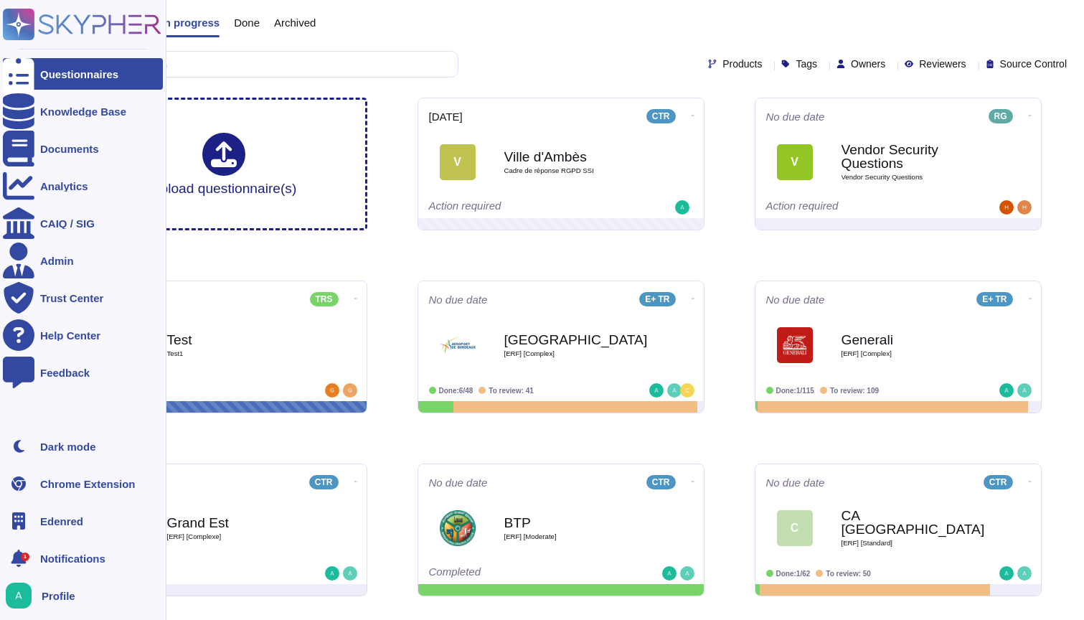
click at [14, 69] on icon at bounding box center [19, 74] width 32 height 42
